Goal: Use online tool/utility: Utilize a website feature to perform a specific function

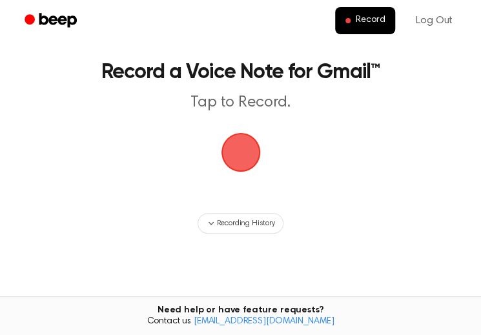
click at [231, 154] on span "button" at bounding box center [240, 152] width 44 height 44
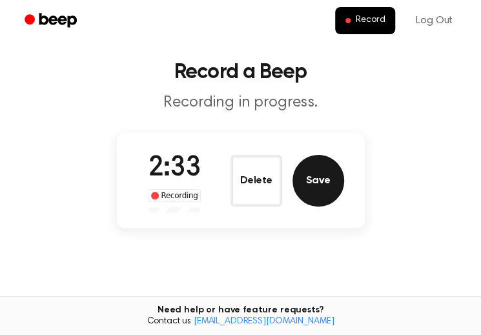
click at [315, 184] on button "Save" at bounding box center [318, 181] width 52 height 52
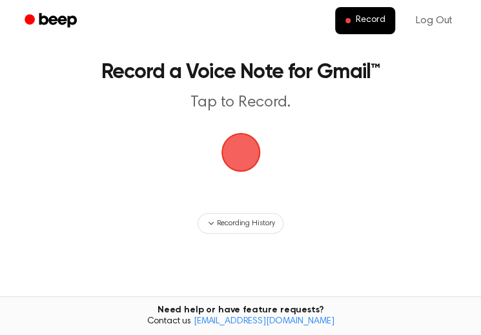
click at [239, 156] on span "button" at bounding box center [241, 152] width 36 height 36
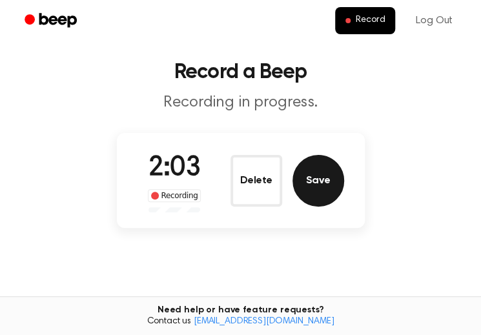
click at [320, 177] on button "Save" at bounding box center [318, 181] width 52 height 52
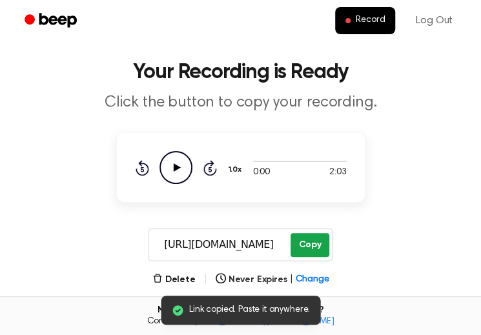
click at [305, 241] on button "Copy" at bounding box center [309, 245] width 38 height 24
